Goal: Task Accomplishment & Management: Complete application form

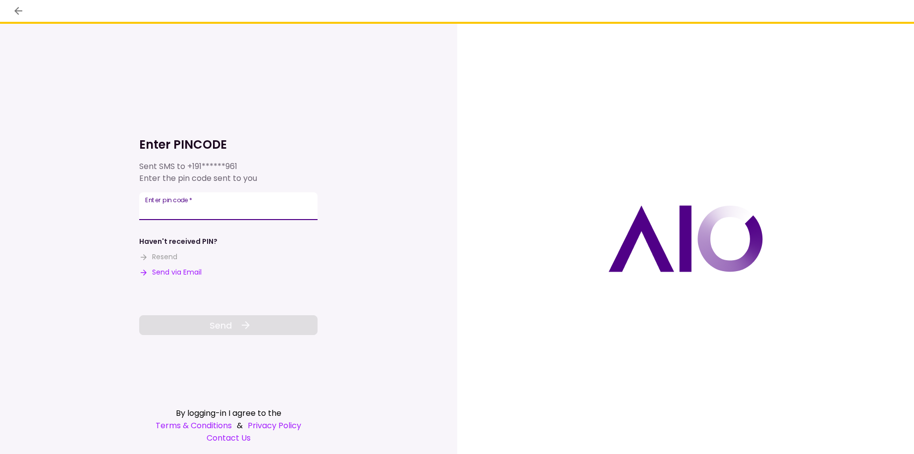
click at [207, 211] on input "Enter pin code   *" at bounding box center [228, 206] width 178 height 28
type input "******"
click at [242, 327] on icon at bounding box center [246, 325] width 12 height 12
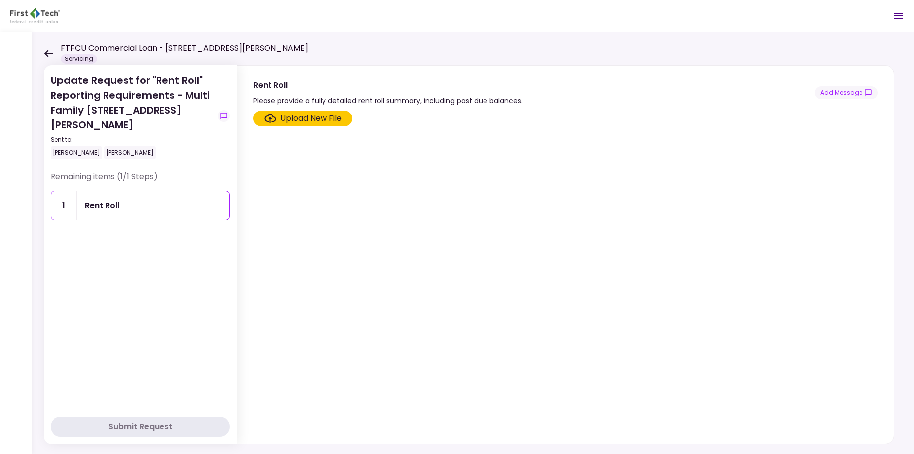
click at [307, 117] on div "Upload New File" at bounding box center [310, 118] width 61 height 12
click at [0, 0] on input "Upload New File" at bounding box center [0, 0] width 0 height 0
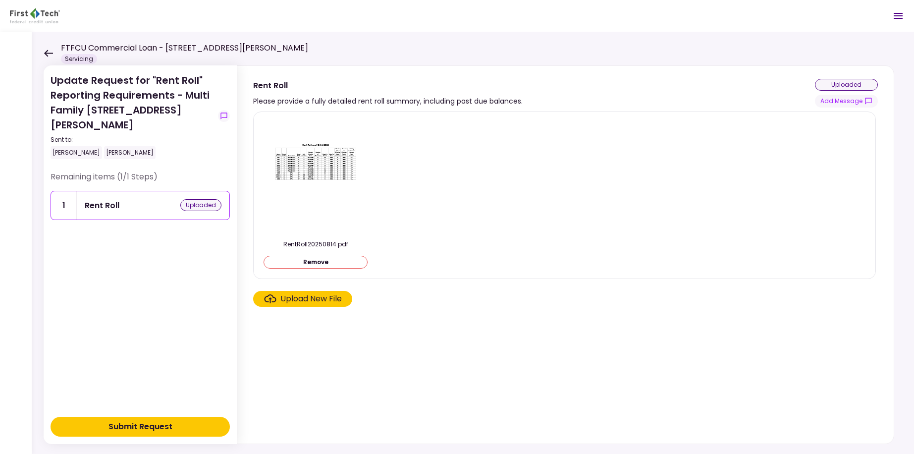
click at [198, 426] on button "Submit Request" at bounding box center [140, 427] width 179 height 20
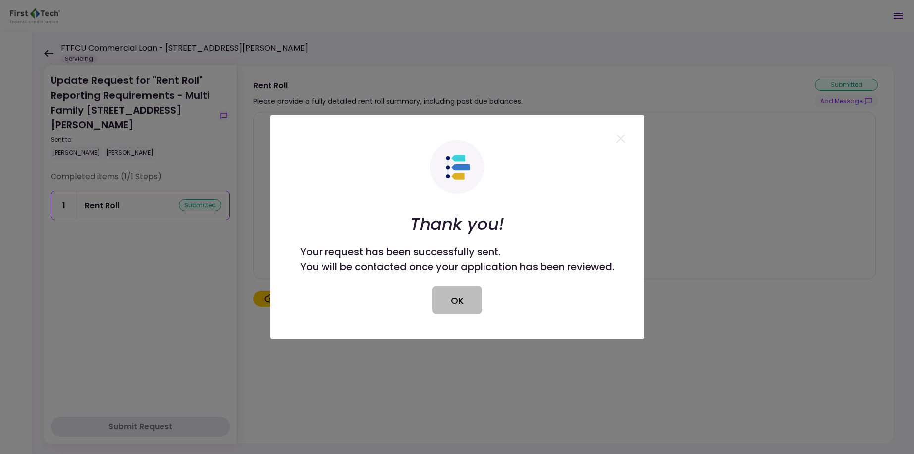
click at [456, 300] on button "OK" at bounding box center [457, 300] width 50 height 28
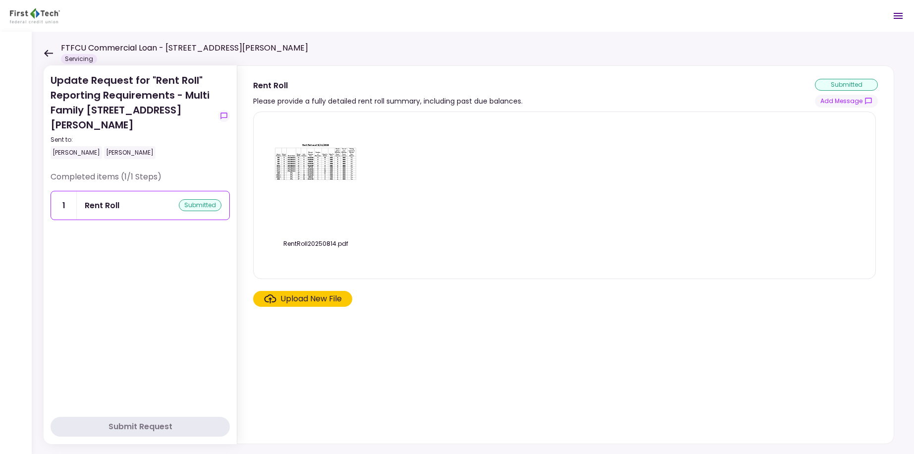
click at [46, 52] on icon at bounding box center [48, 53] width 9 height 7
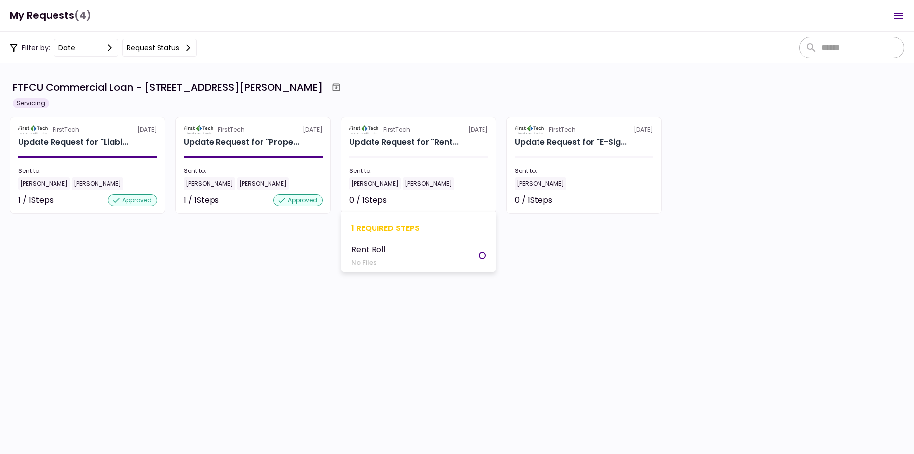
click at [449, 160] on section "FirstTech [DATE] Update Request for "Rent... Sent to: [PERSON_NAME] [PERSON_NAM…" at bounding box center [419, 165] width 156 height 97
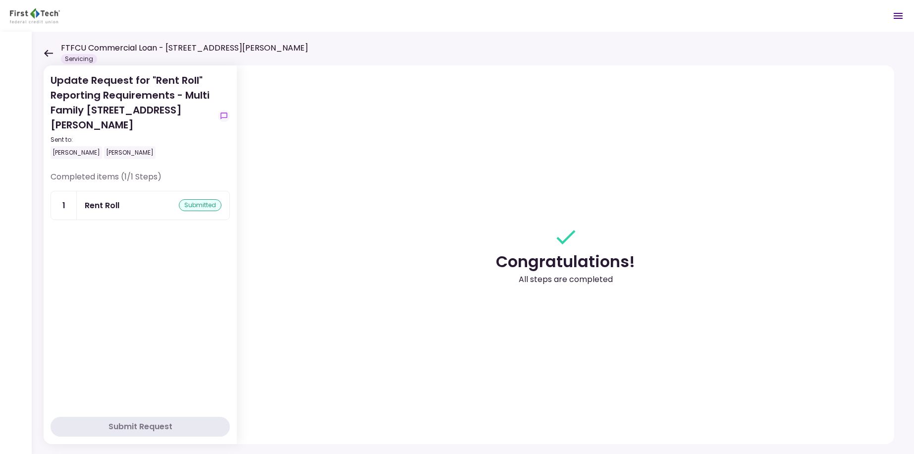
click at [48, 49] on div "FTFCU Commercial Loan - [STREET_ADDRESS][PERSON_NAME] Servicing" at bounding box center [176, 53] width 265 height 22
click at [48, 53] on icon at bounding box center [48, 53] width 9 height 7
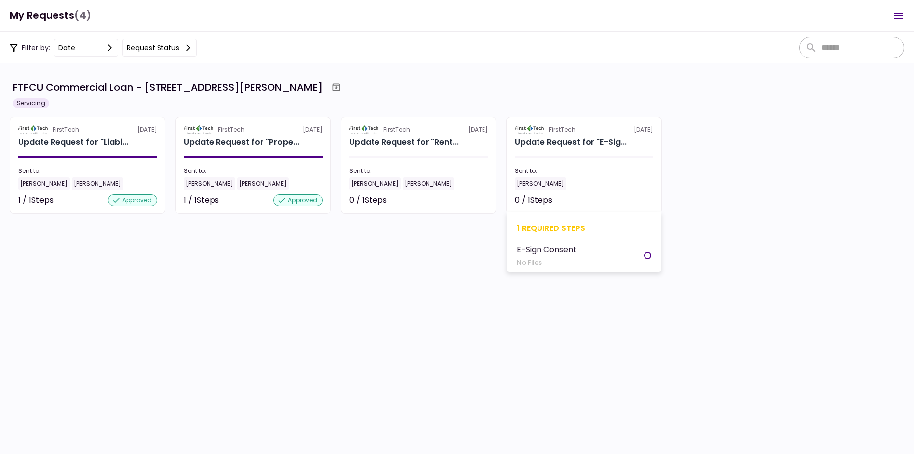
click at [579, 181] on div "[PERSON_NAME]" at bounding box center [584, 183] width 139 height 13
